Goal: Check status: Check status

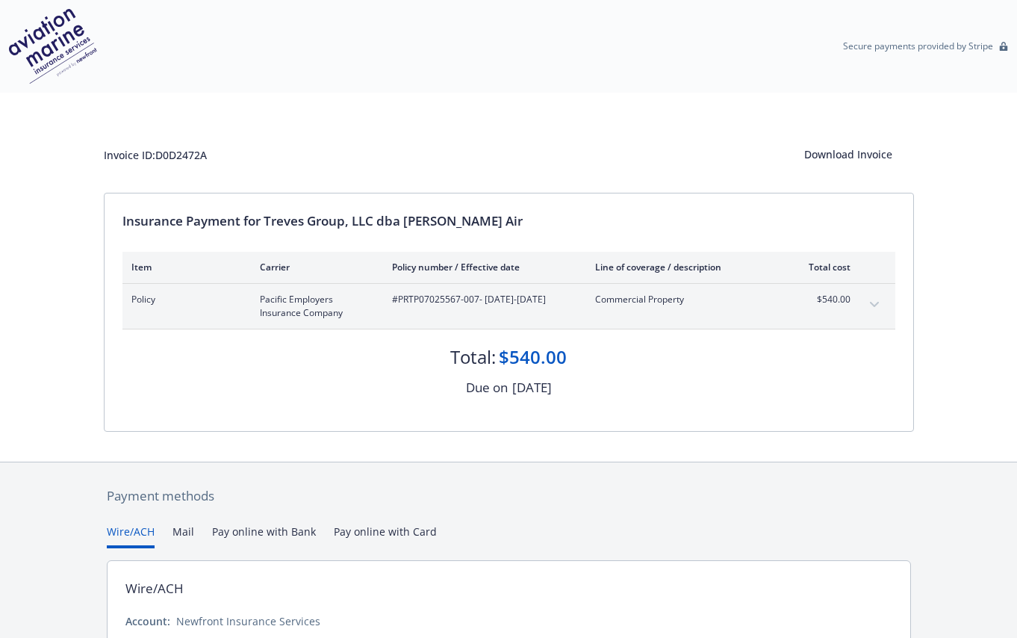
scroll to position [132, 0]
